Goal: Task Accomplishment & Management: Use online tool/utility

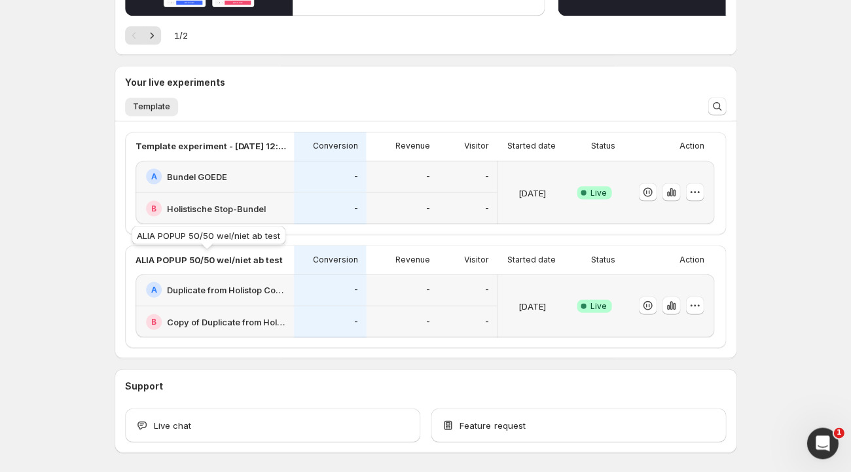
click at [216, 262] on p "ALIA POPUP 50/50 wel/niet ab test" at bounding box center [208, 259] width 147 height 13
click at [671, 310] on icon "button" at bounding box center [670, 304] width 13 height 13
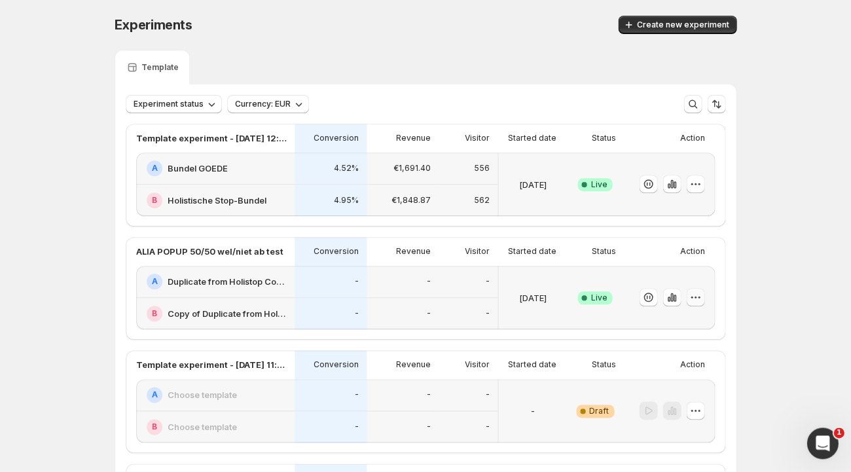
click at [696, 297] on icon "button" at bounding box center [695, 297] width 13 height 13
click at [677, 318] on span "Edit" at bounding box center [707, 323] width 137 height 13
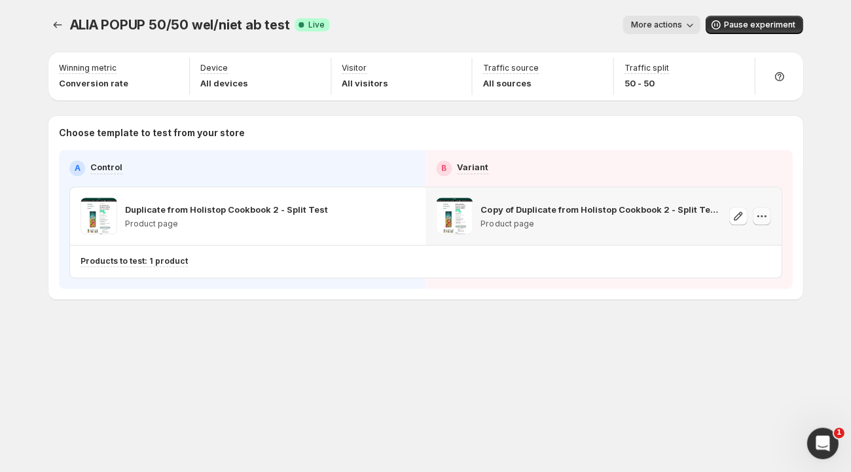
click at [760, 215] on icon "button" at bounding box center [761, 215] width 13 height 13
click at [457, 213] on span at bounding box center [454, 216] width 37 height 37
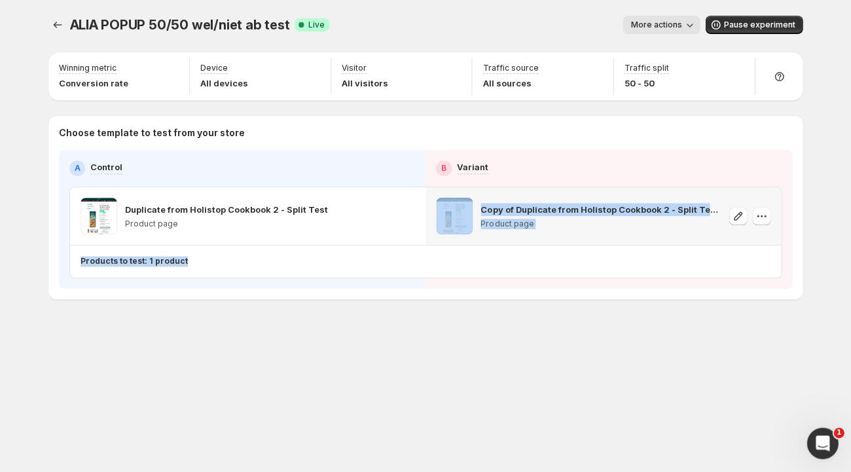
click at [457, 213] on span at bounding box center [454, 216] width 37 height 37
click at [475, 372] on div "ALIA POPUP 50/50 wel/niet ab test. This page is ready ALIA POPUP 50/50 wel/niet…" at bounding box center [425, 236] width 785 height 472
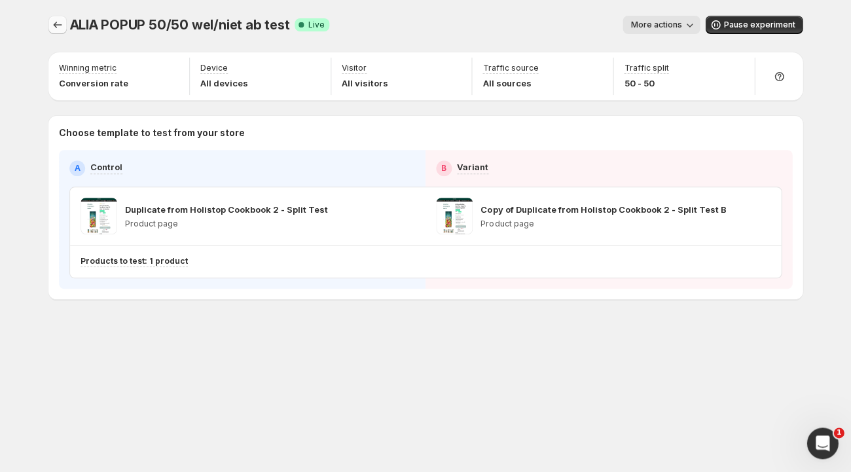
click at [56, 22] on icon "Experiments" at bounding box center [57, 24] width 13 height 13
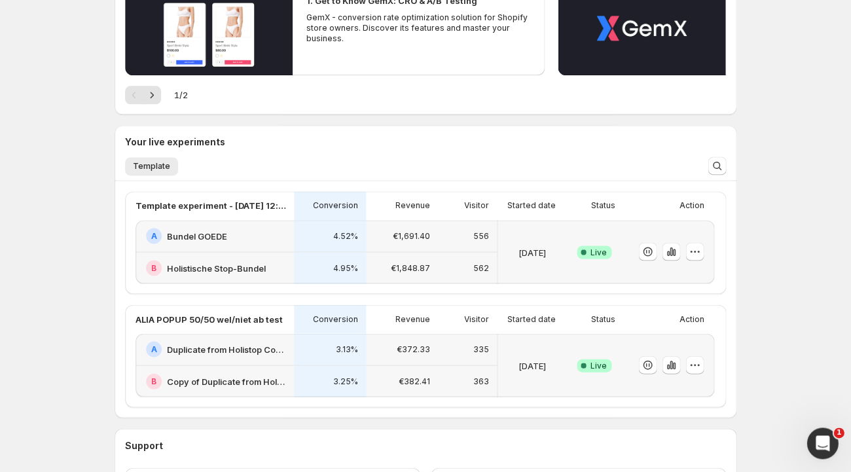
scroll to position [259, 0]
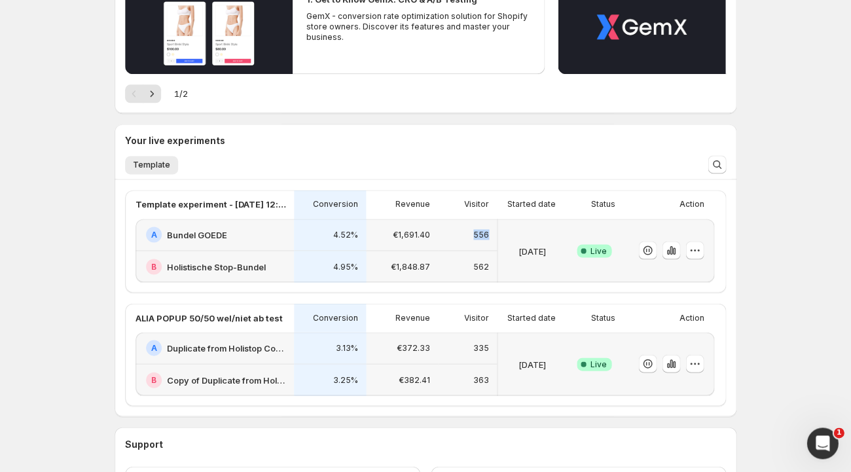
copy p "556"
drag, startPoint x: 472, startPoint y: 232, endPoint x: 491, endPoint y: 232, distance: 19.0
click at [491, 232] on div "556" at bounding box center [467, 235] width 59 height 32
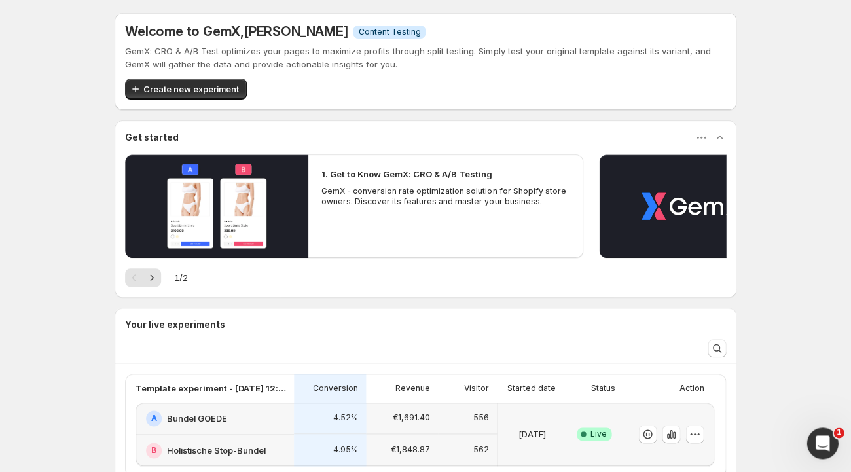
scroll to position [259, 0]
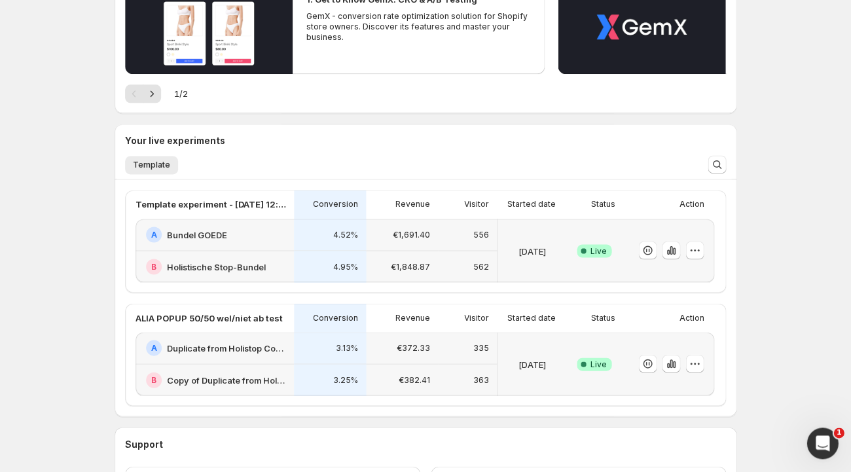
click at [196, 231] on h2 "Bundel GOEDE" at bounding box center [197, 234] width 60 height 13
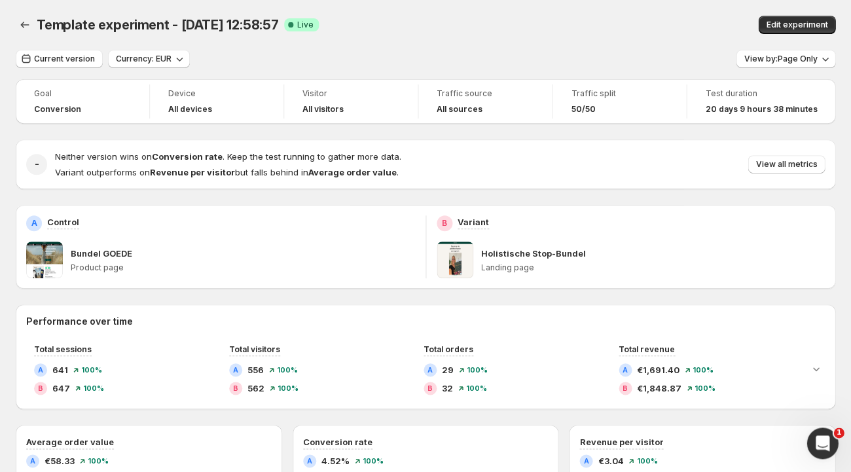
click at [99, 251] on p "Bundel GOEDE" at bounding box center [102, 253] width 62 height 13
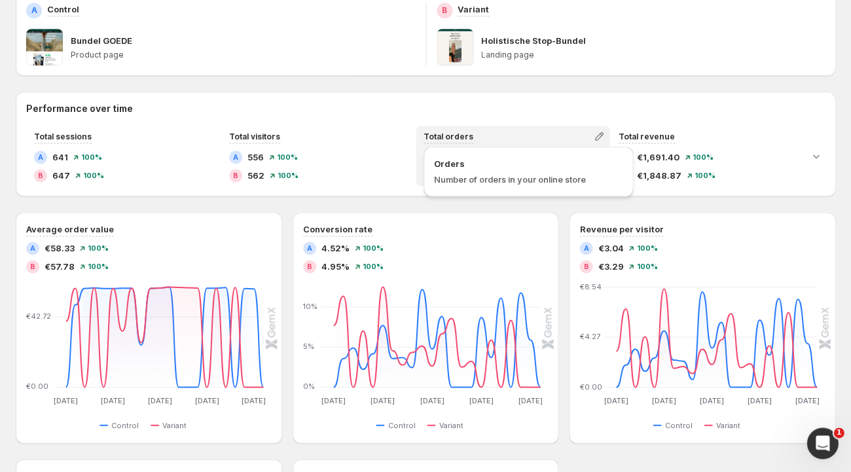
scroll to position [215, 0]
